Goal: Task Accomplishment & Management: Use online tool/utility

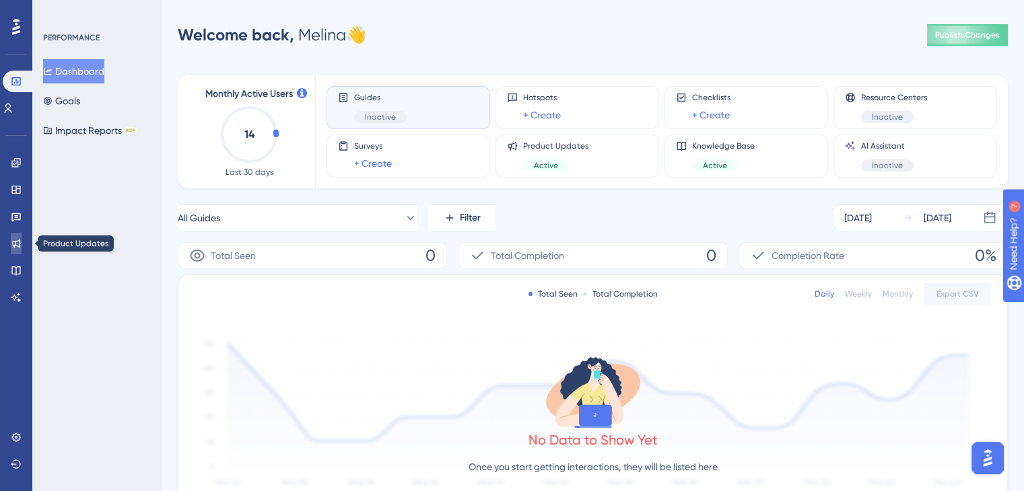
click at [16, 242] on icon at bounding box center [16, 244] width 9 height 9
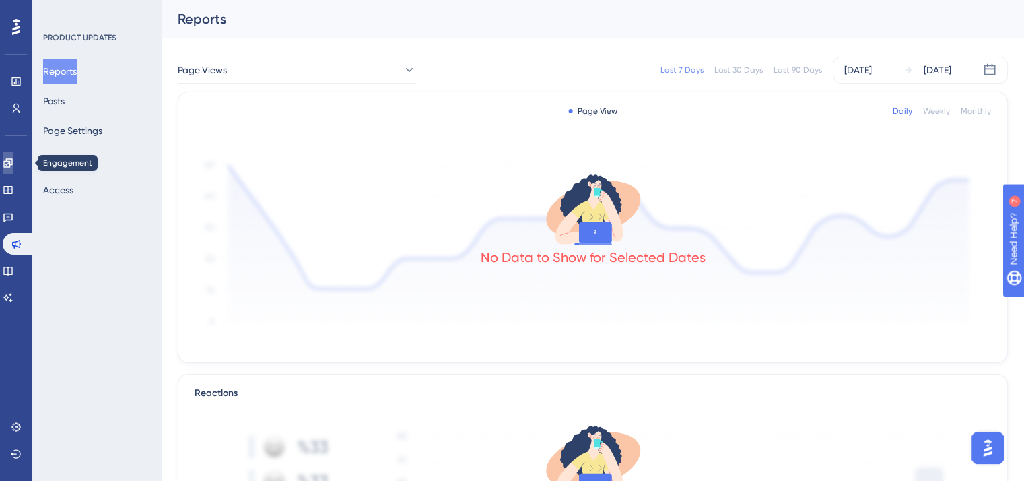
click at [13, 163] on icon at bounding box center [8, 162] width 11 height 11
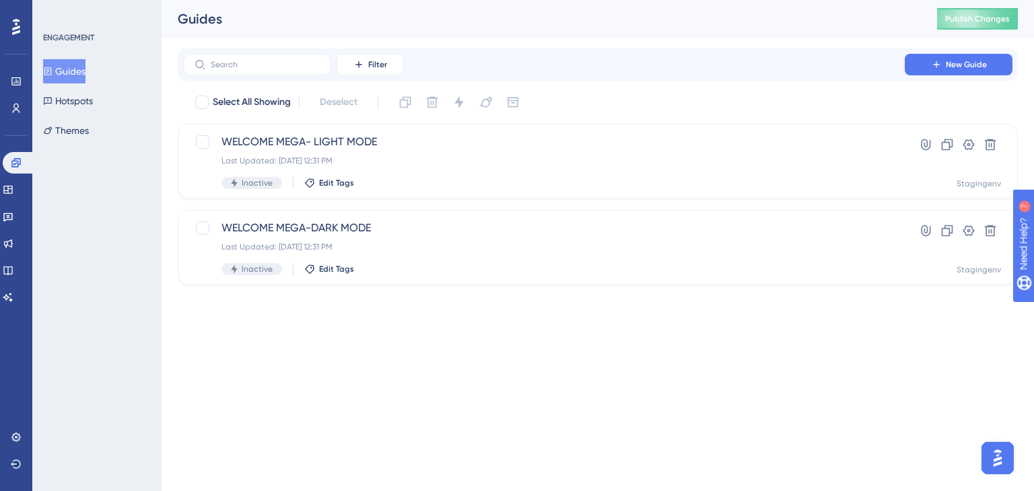
click at [314, 0] on html "Performance Users Engagement Widgets Feedback Product Updates Knowledge Base AI…" at bounding box center [517, 0] width 1034 height 0
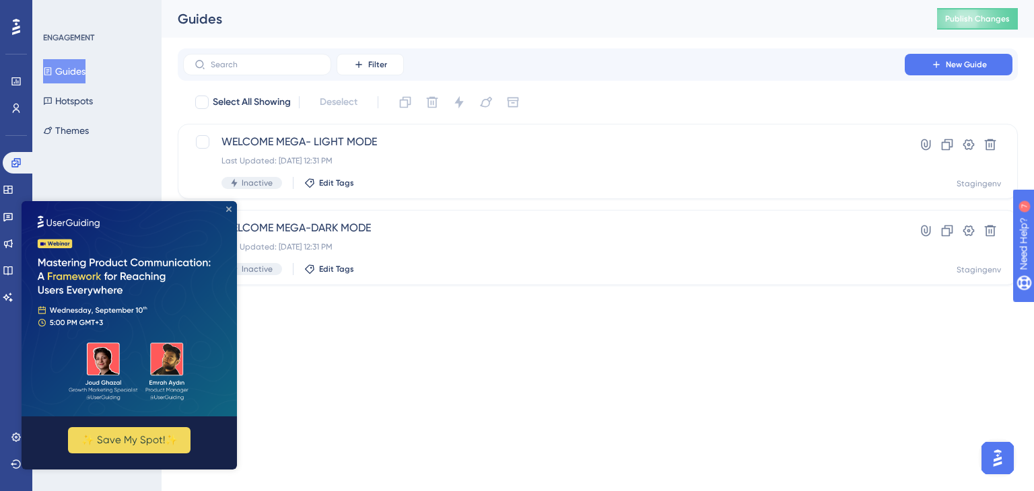
click at [231, 209] on icon "Close Preview" at bounding box center [228, 209] width 5 height 5
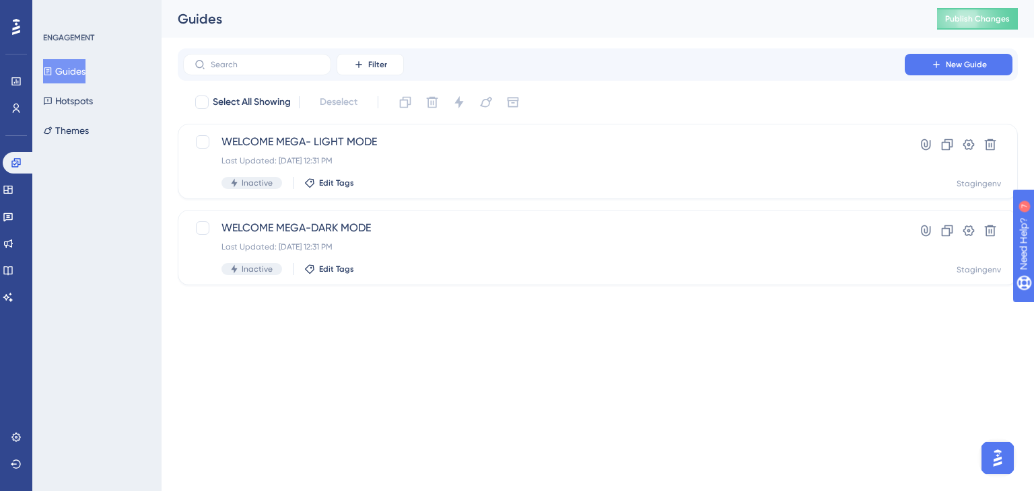
click at [332, 0] on html "Performance Users Engagement Widgets Feedback Product Updates Knowledge Base AI…" at bounding box center [517, 0] width 1034 height 0
click at [985, 68] on span "New Guide" at bounding box center [966, 64] width 41 height 11
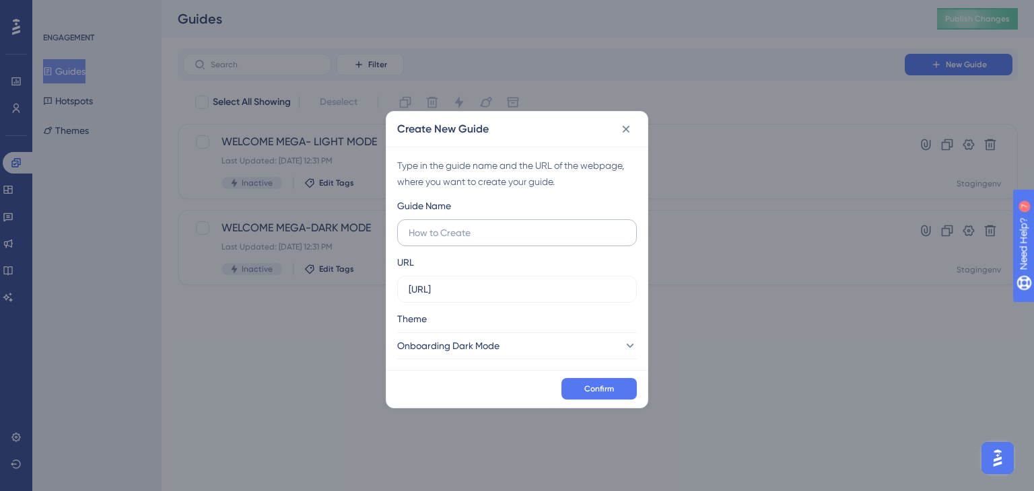
click at [477, 240] on label at bounding box center [517, 232] width 240 height 27
click at [477, 240] on input "text" at bounding box center [517, 232] width 217 height 15
type input "Dashboard Guide - Dark Mode"
click at [494, 344] on span "Onboarding Dark Mode" at bounding box center [449, 346] width 102 height 16
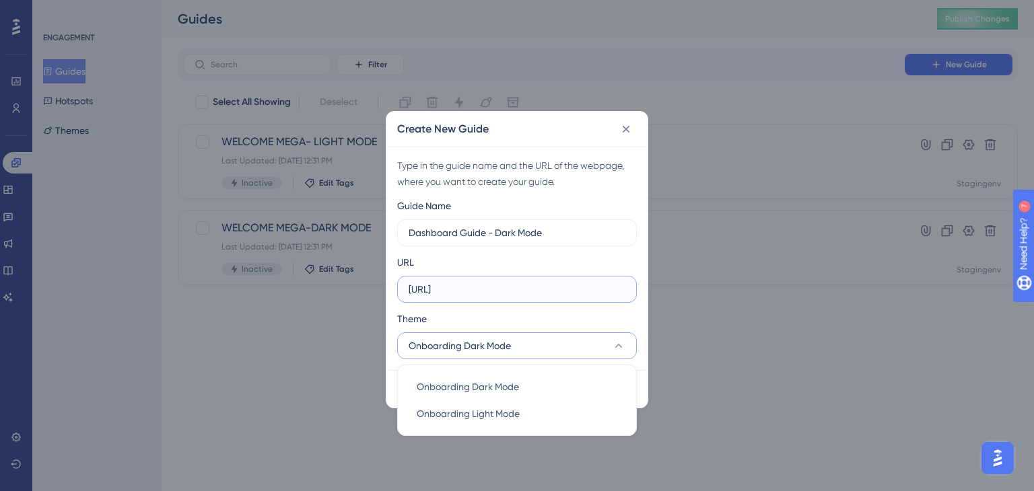
click at [530, 287] on input "[URL]" at bounding box center [517, 289] width 217 height 15
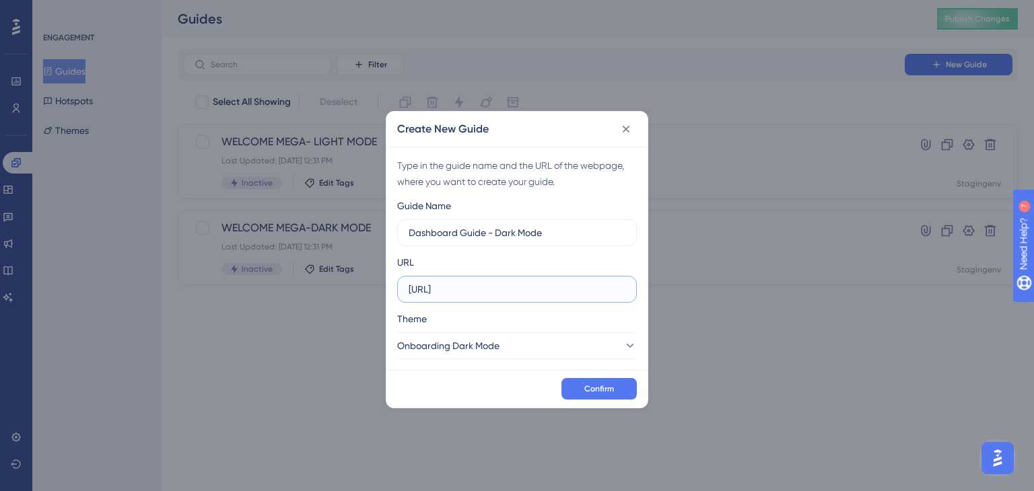
click at [530, 287] on input "[URL]" at bounding box center [517, 289] width 217 height 15
paste input "[URL]"
type input "[URL]"
click at [605, 394] on span "Confirm" at bounding box center [599, 389] width 30 height 11
